Goal: Task Accomplishment & Management: Use online tool/utility

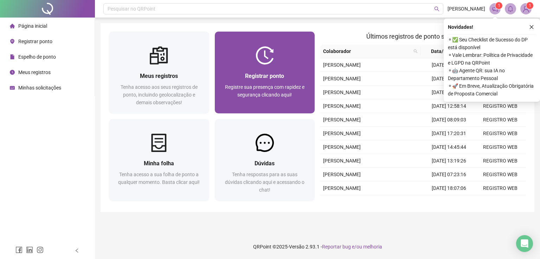
click at [246, 66] on div "Registrar ponto Registre sua presença com rapidez e segurança clicando aqui!" at bounding box center [265, 89] width 100 height 49
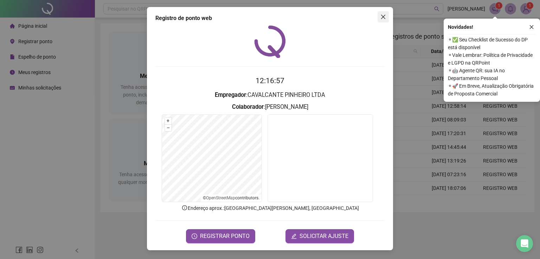
click at [383, 14] on icon "close" at bounding box center [383, 17] width 6 height 6
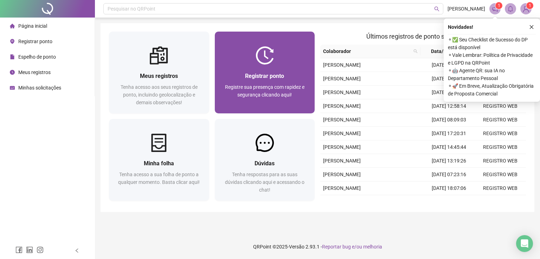
click at [285, 63] on div at bounding box center [265, 55] width 100 height 18
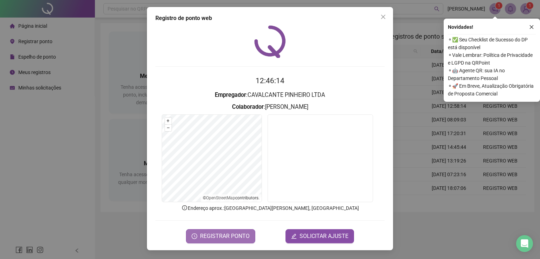
click at [235, 234] on span "REGISTRAR PONTO" at bounding box center [225, 236] width 50 height 8
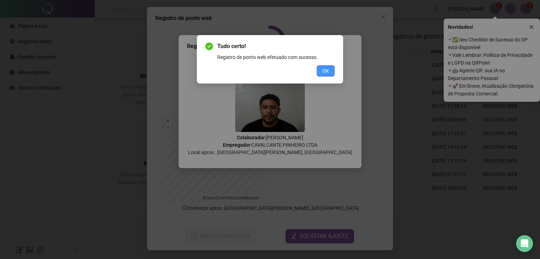
click at [325, 69] on span "OK" at bounding box center [325, 71] width 7 height 8
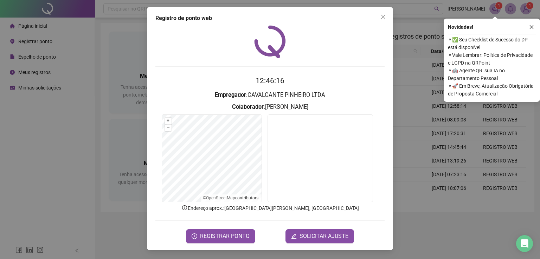
drag, startPoint x: 378, startPoint y: 17, endPoint x: 382, endPoint y: 17, distance: 4.6
click at [378, 17] on span "Close" at bounding box center [383, 17] width 11 height 6
click at [382, 17] on header "Pesquisar no QRPoint [PERSON_NAME] 1 1" at bounding box center [317, 9] width 445 height 18
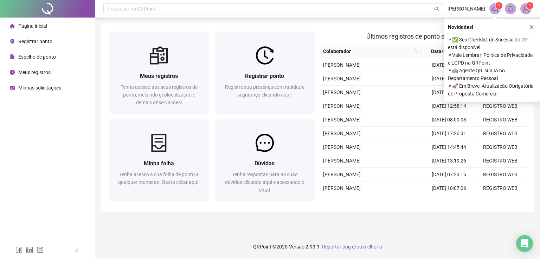
click at [332, 47] on span "Colaborador" at bounding box center [367, 51] width 88 height 8
